Goal: Task Accomplishment & Management: Use online tool/utility

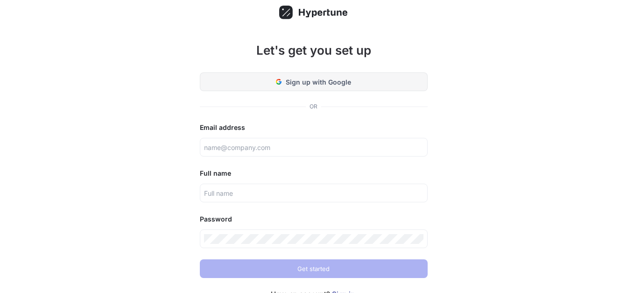
scroll to position [6, 0]
click at [351, 73] on button "Sign up with Google" at bounding box center [314, 81] width 228 height 19
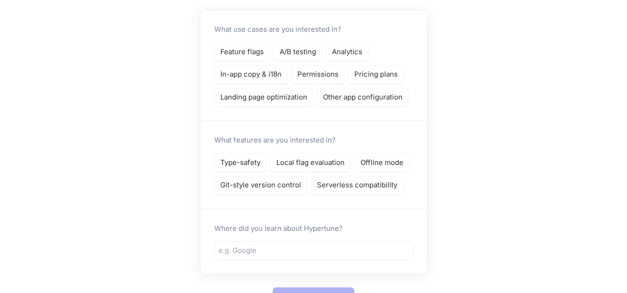
scroll to position [129, 0]
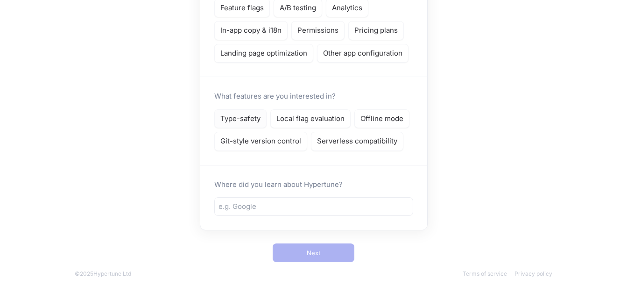
click at [251, 114] on p "Type-safety" at bounding box center [240, 118] width 40 height 11
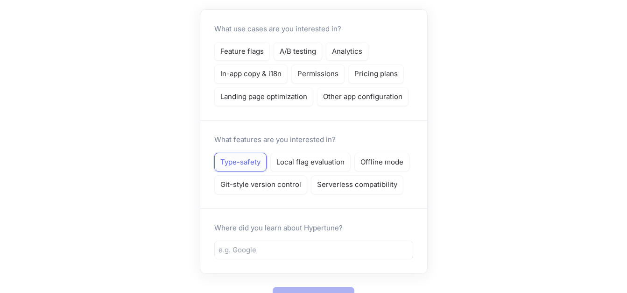
scroll to position [75, 0]
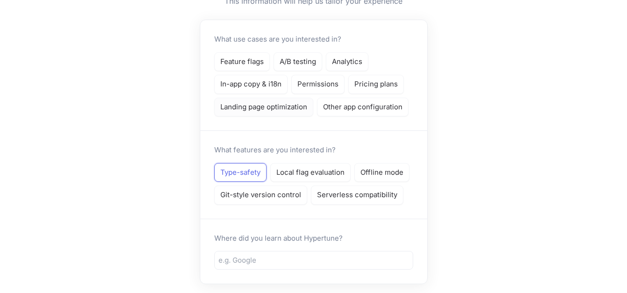
click at [246, 104] on p "Landing page optimization" at bounding box center [263, 107] width 87 height 11
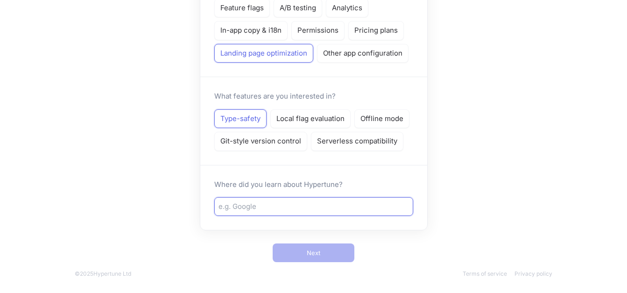
click at [249, 201] on input "text" at bounding box center [313, 206] width 190 height 11
type input "Vercel"
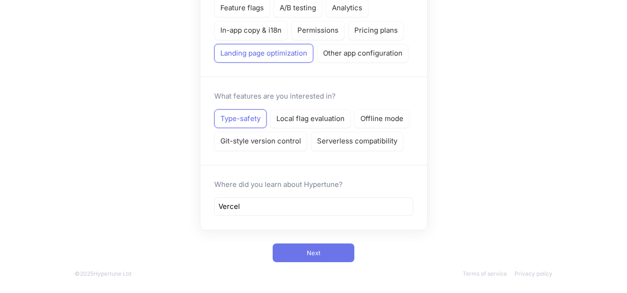
click at [329, 251] on button "Next" at bounding box center [314, 252] width 82 height 19
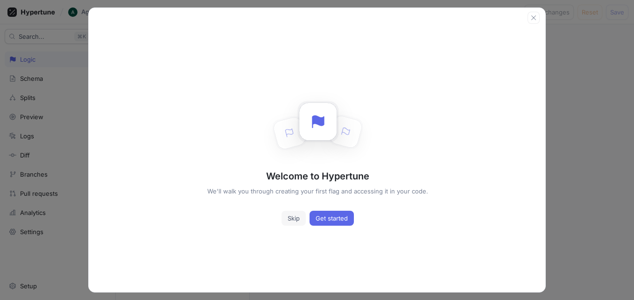
click at [292, 217] on span "Skip" at bounding box center [294, 218] width 12 height 6
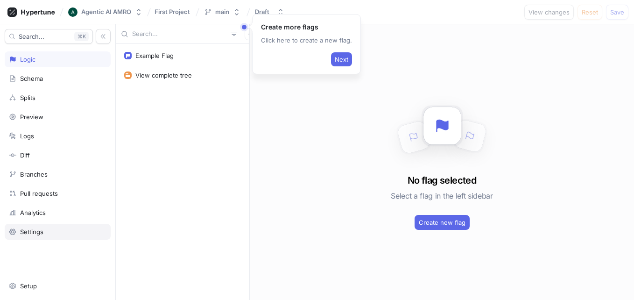
scroll to position [56, 0]
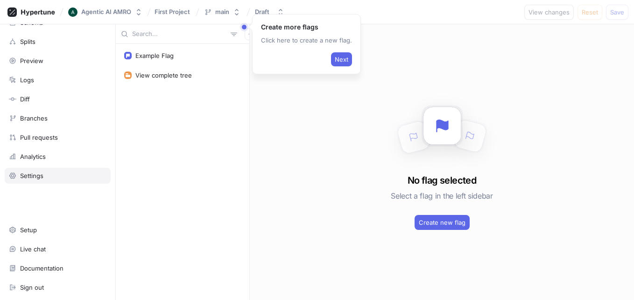
click at [38, 180] on div "Settings" at bounding box center [58, 176] width 106 height 16
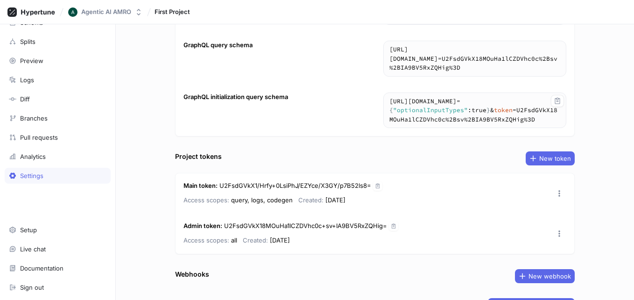
scroll to position [145, 0]
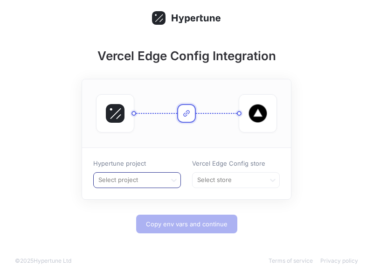
click at [160, 184] on div at bounding box center [130, 180] width 65 height 11
drag, startPoint x: 138, startPoint y: 222, endPoint x: 144, endPoint y: 196, distance: 26.8
click at [144, 196] on div "First Project ＋ Create new project" at bounding box center [137, 206] width 87 height 33
click at [144, 196] on div "First Project" at bounding box center [137, 199] width 87 height 15
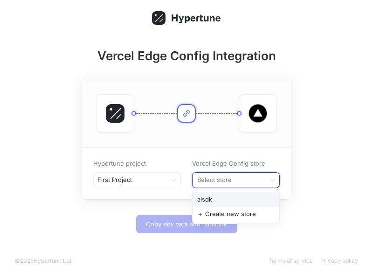
click at [216, 178] on div at bounding box center [229, 180] width 65 height 11
click at [249, 193] on div "aisdk" at bounding box center [236, 199] width 87 height 15
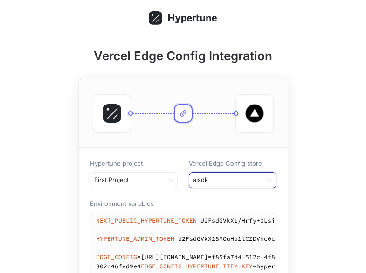
scroll to position [112, 0]
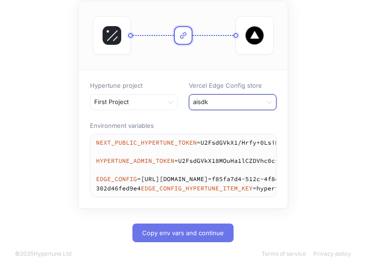
click at [163, 230] on span "Copy env vars and continue" at bounding box center [183, 233] width 82 height 6
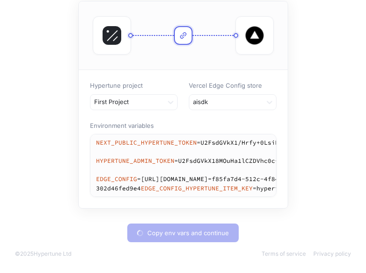
type textarea "NEXT_PUBLIC_HYPERTUNE_TOKEN=U2FsdGVkX1/Hrfy+0LsiPhJ/EZYce/X3GY/p7B52ls8= HYPERT…"
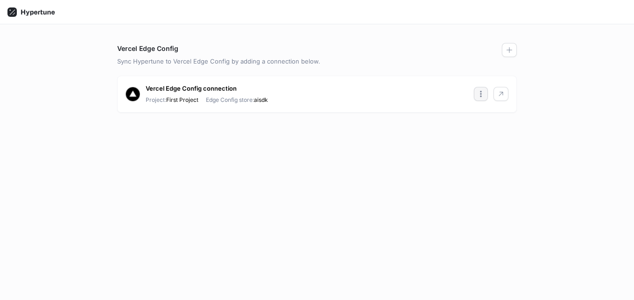
click at [475, 96] on button "button" at bounding box center [481, 94] width 14 height 14
click at [388, 173] on div "Vercel Edge Config Sync Hypertune to Vercel Edge Config by adding a connection …" at bounding box center [316, 171] width 407 height 257
drag, startPoint x: 503, startPoint y: 94, endPoint x: 233, endPoint y: 171, distance: 280.5
drag, startPoint x: 233, startPoint y: 171, endPoint x: 180, endPoint y: 161, distance: 54.2
click at [180, 161] on div "Vercel Edge Config Sync Hypertune to Vercel Edge Config by adding a connection …" at bounding box center [316, 171] width 407 height 257
